Goal: Task Accomplishment & Management: Manage account settings

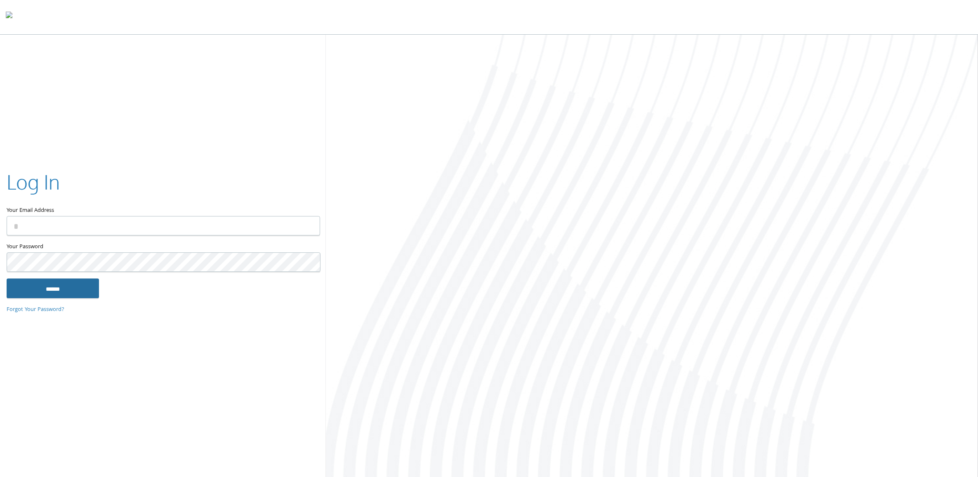
type input "**********"
click at [45, 292] on input "******" at bounding box center [53, 288] width 92 height 20
type input "**********"
click at [78, 288] on input "******" at bounding box center [53, 288] width 92 height 20
